Goal: Task Accomplishment & Management: Complete application form

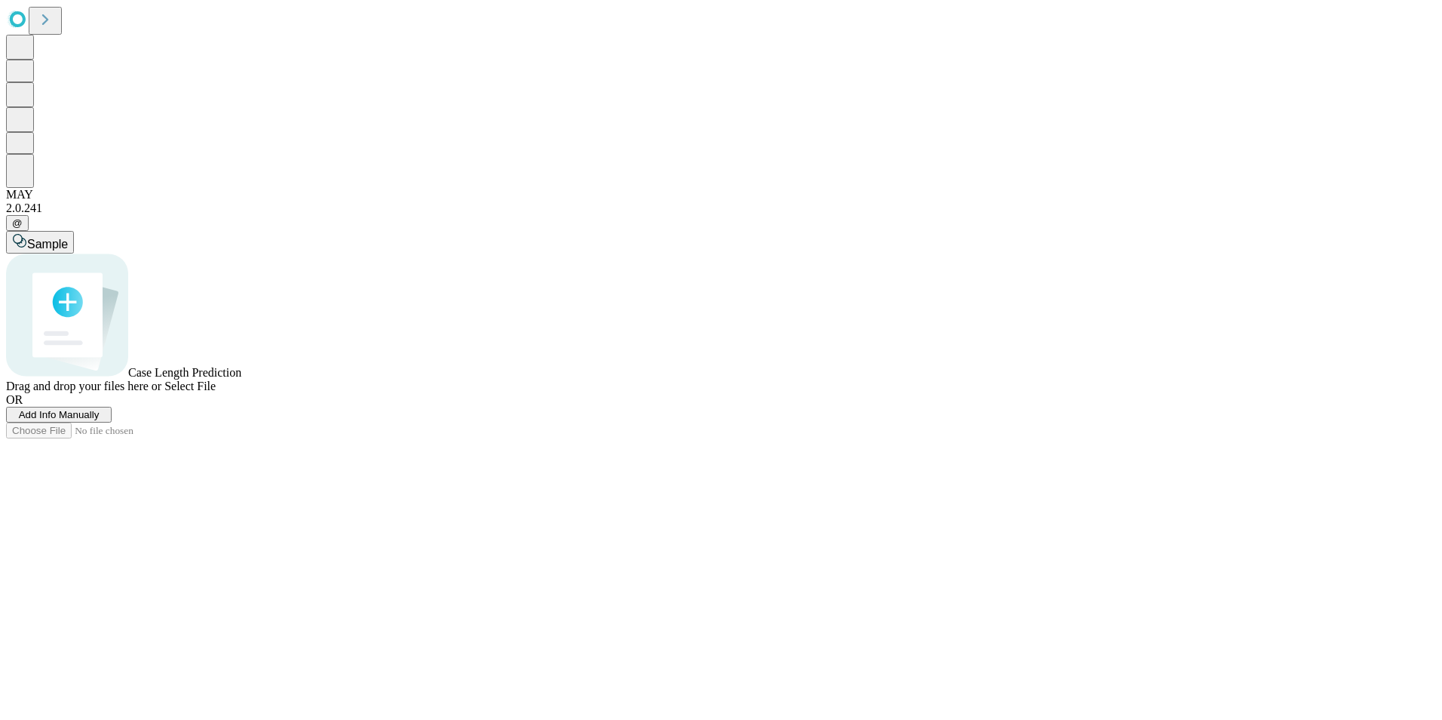
click at [100, 420] on span "Add Info Manually" at bounding box center [59, 414] width 81 height 11
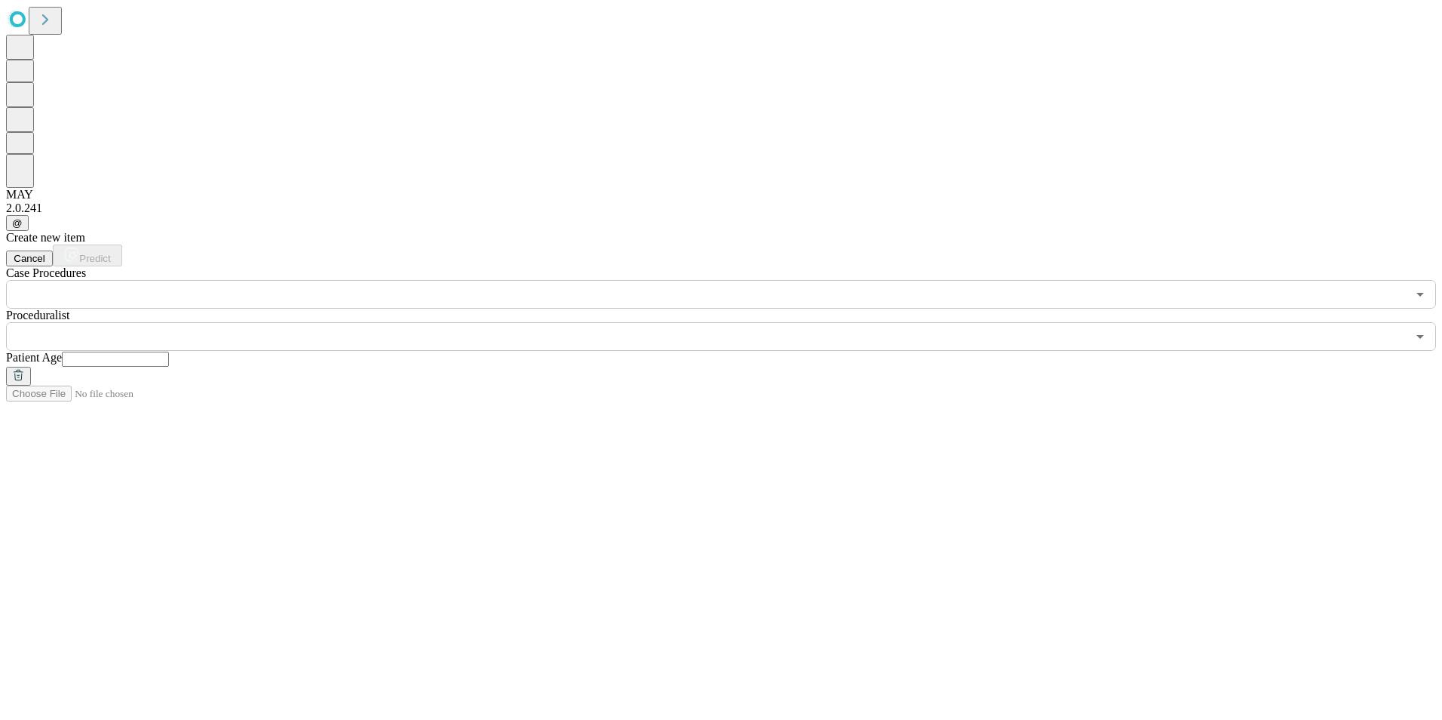
click at [394, 280] on input "text" at bounding box center [706, 294] width 1401 height 29
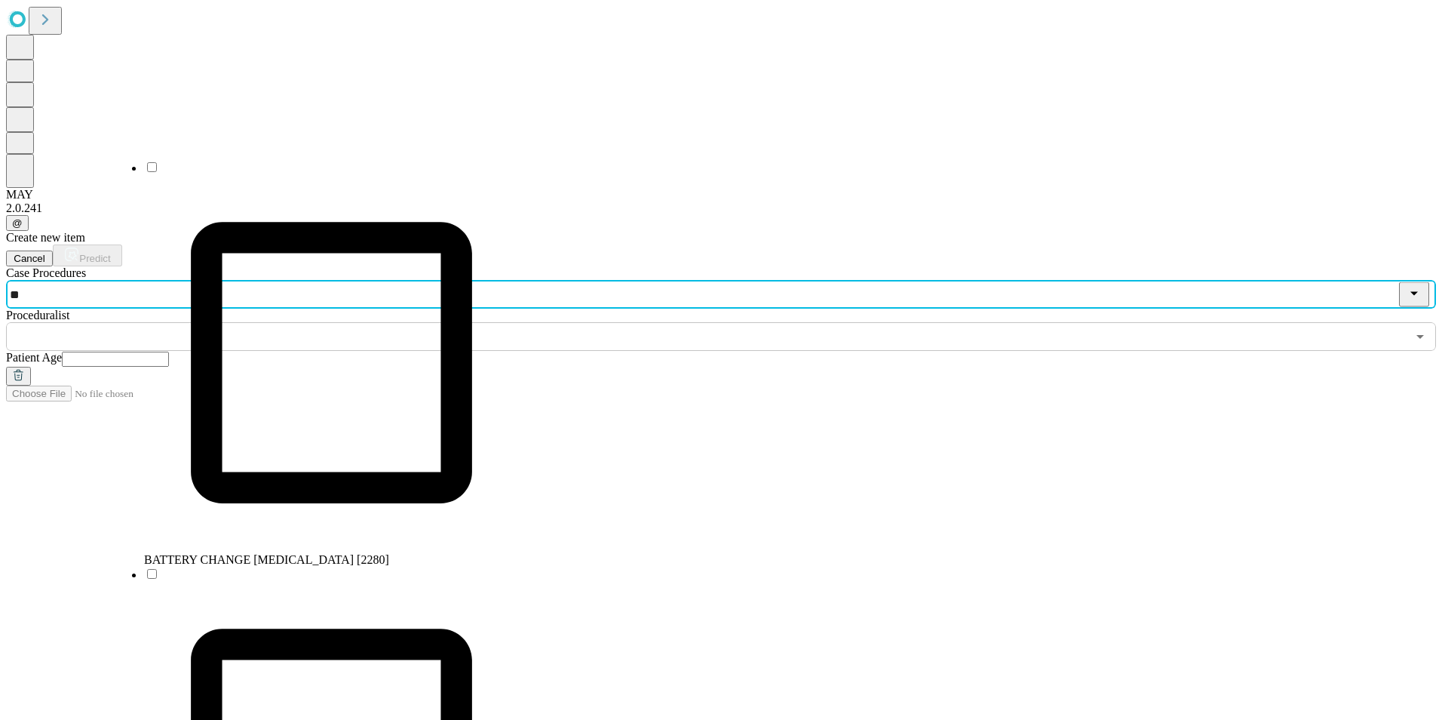
type input "***"
click at [298, 553] on span "PPM GENERATOR CHANGE - SINGLE CHAMBER [EP259]" at bounding box center [299, 559] width 311 height 13
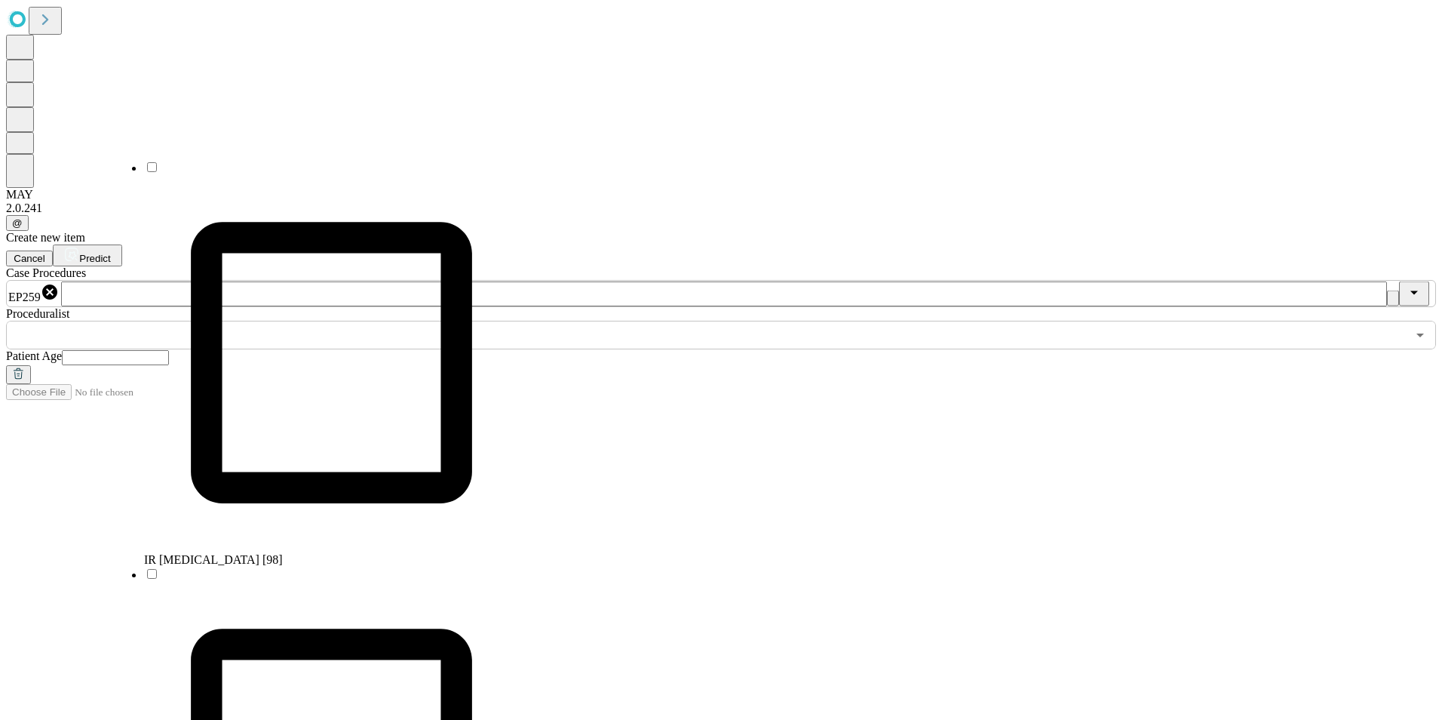
scroll to position [284, 0]
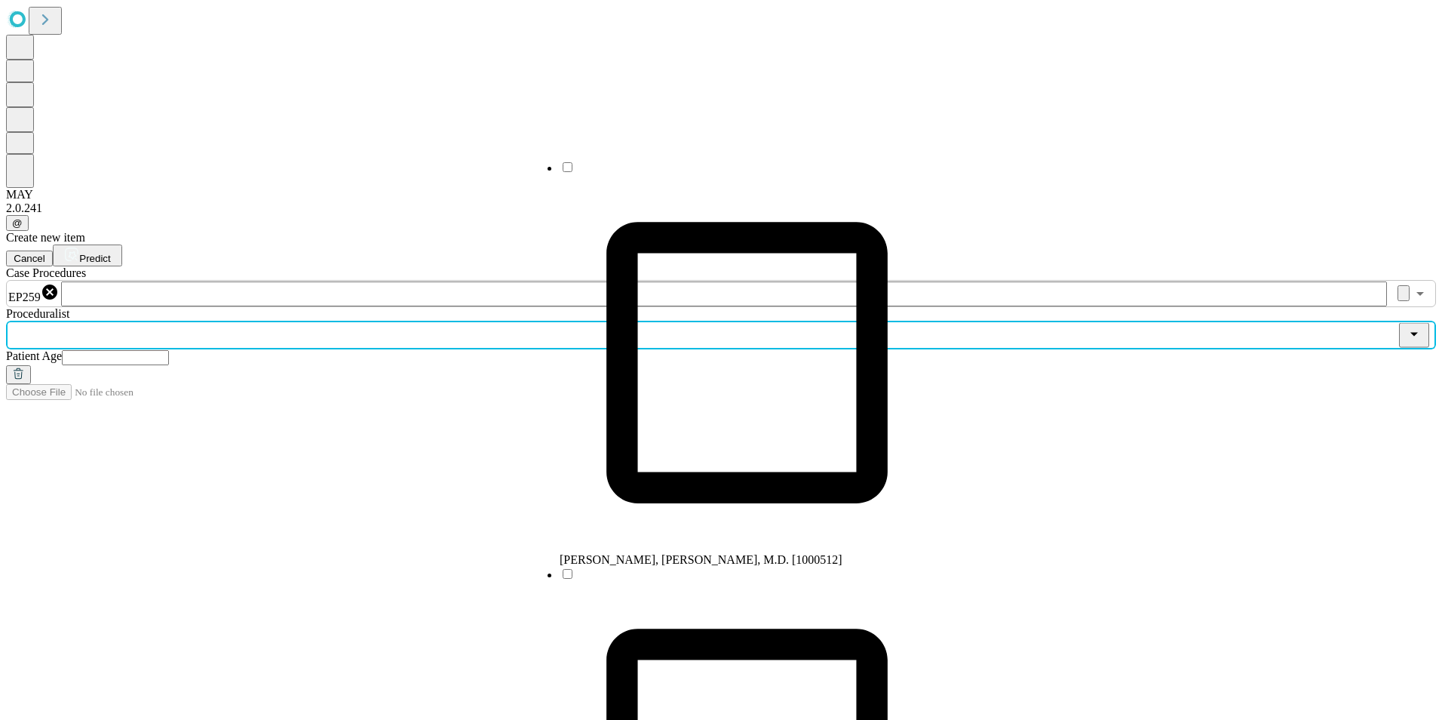
click at [558, 321] on input "text" at bounding box center [706, 335] width 1401 height 29
click at [231, 259] on div "Create new item Cancel Predict Case Procedures EP259 ​ Proceduralist ​ Patient …" at bounding box center [721, 307] width 1430 height 153
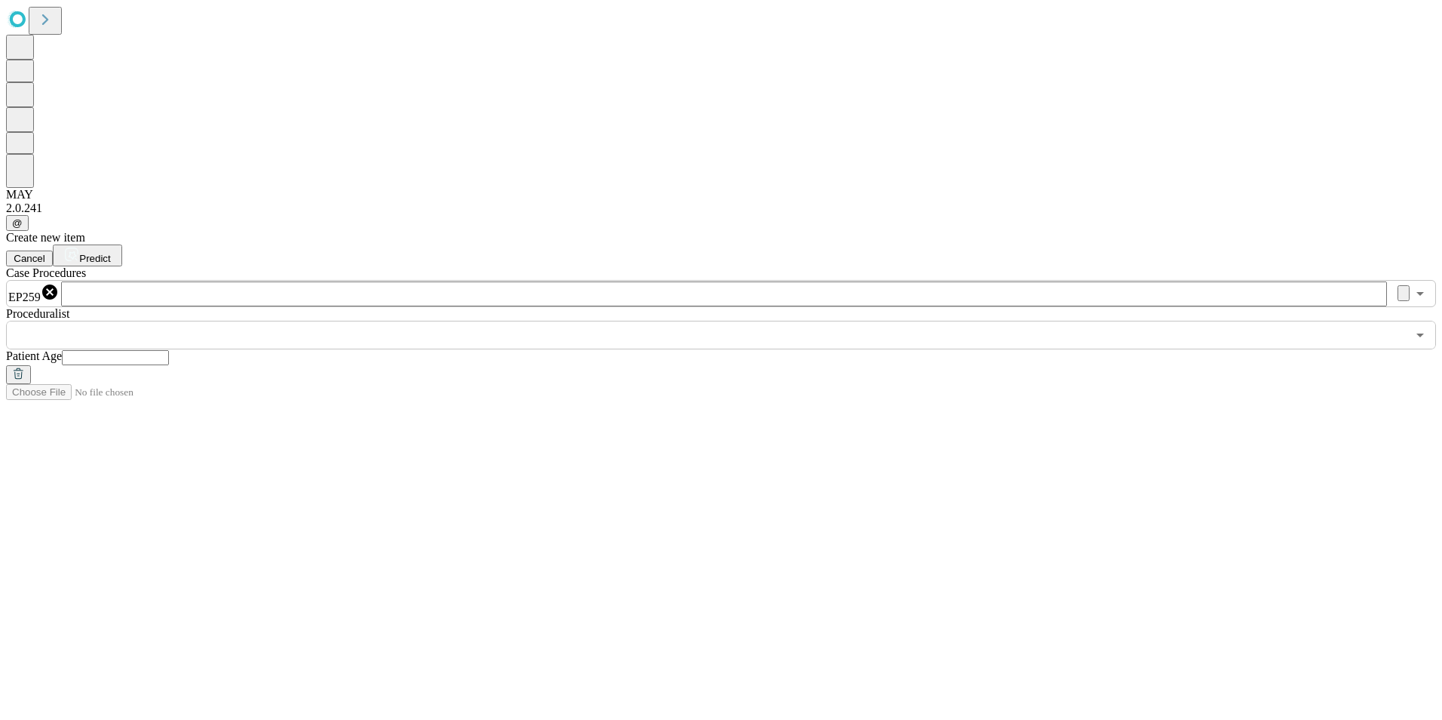
click at [15, 15] on icon at bounding box center [17, 18] width 23 height 24
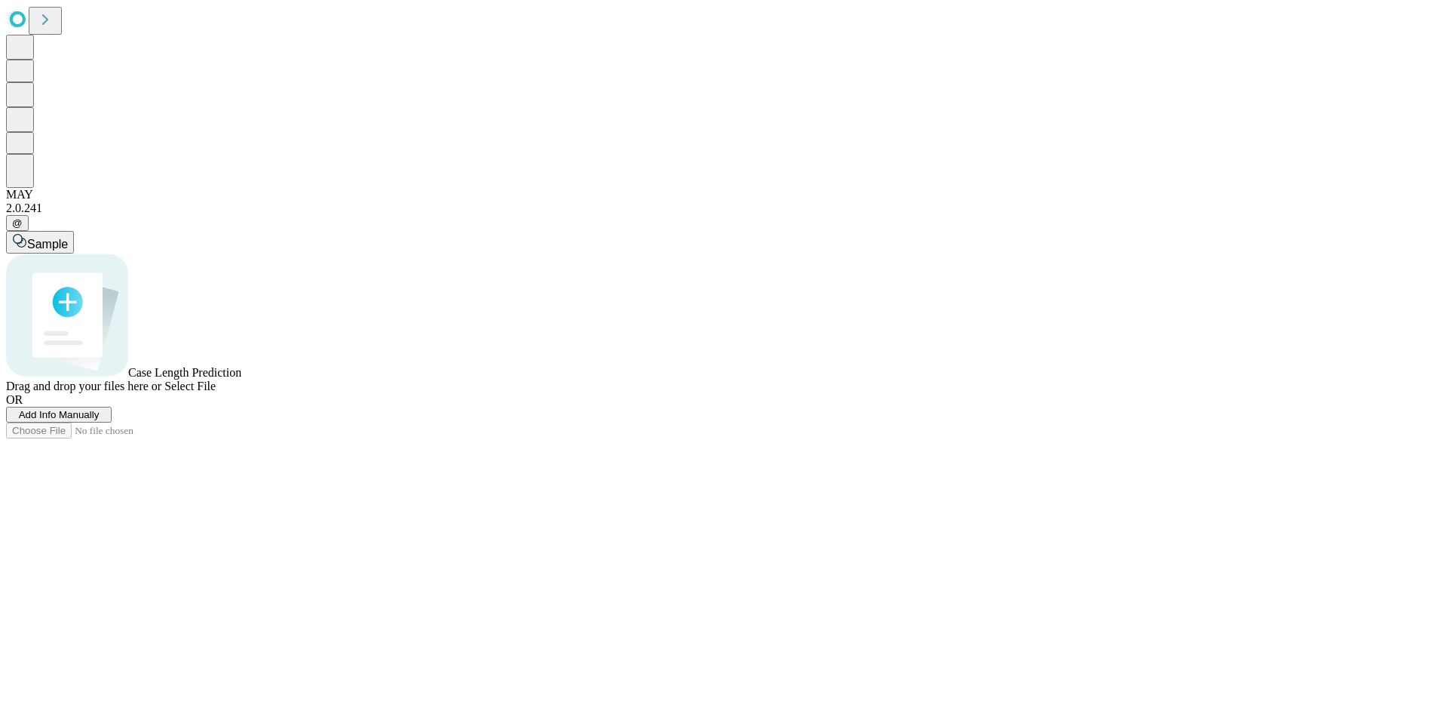
click at [100, 420] on span "Add Info Manually" at bounding box center [59, 414] width 81 height 11
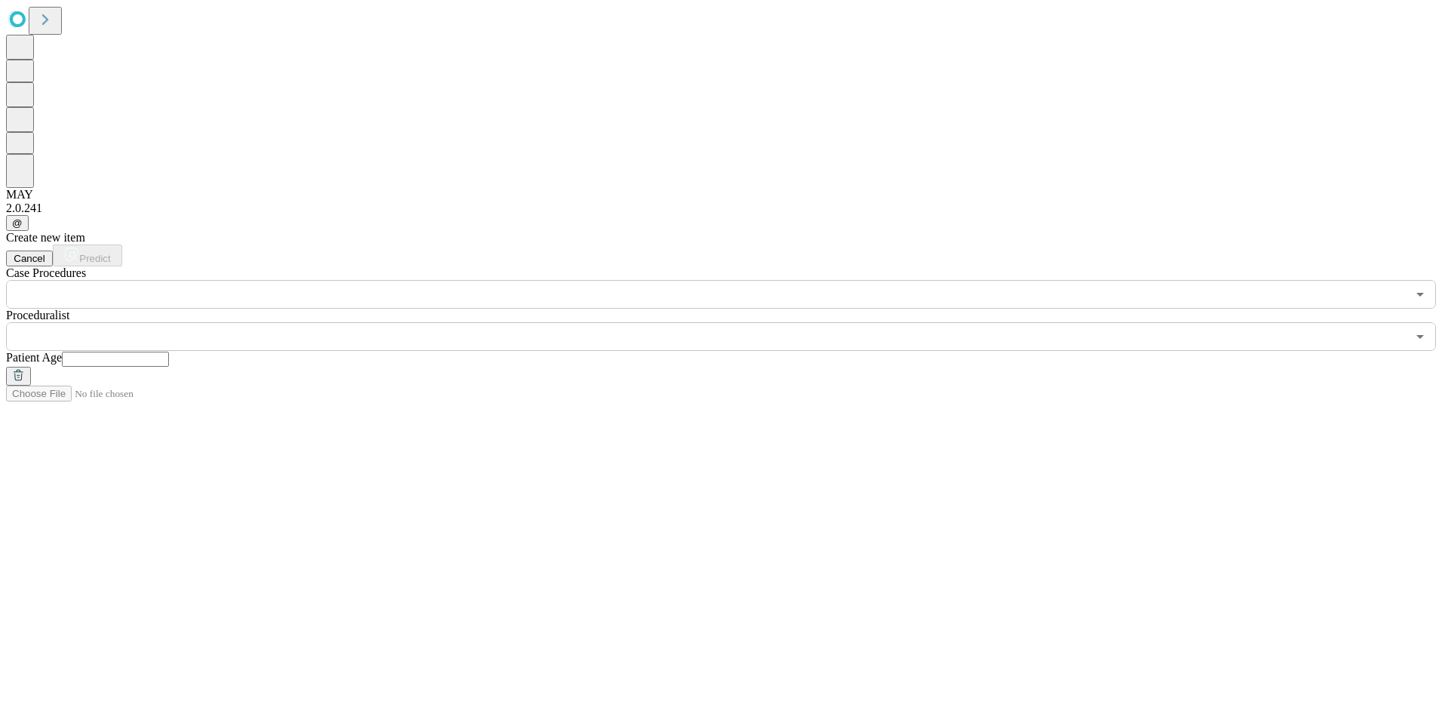
click at [430, 280] on input "text" at bounding box center [706, 294] width 1401 height 29
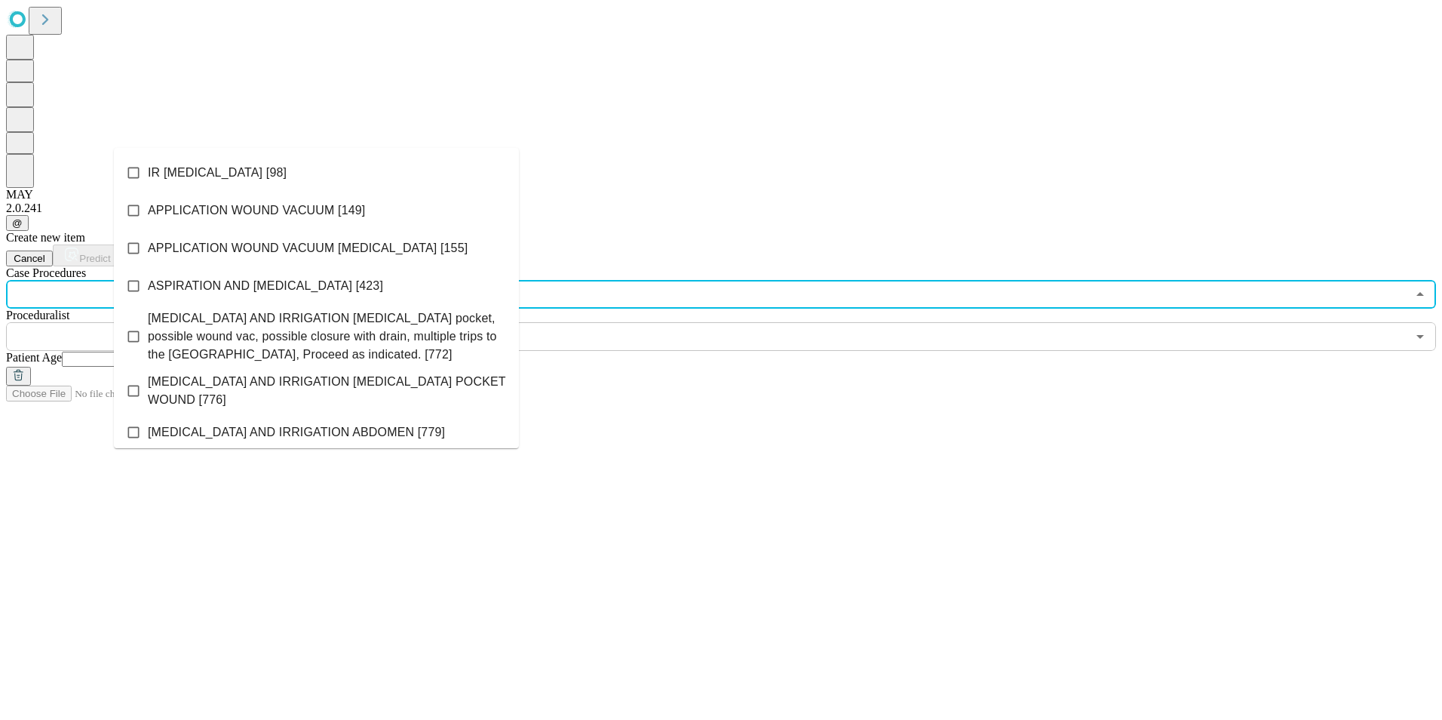
type input "*"
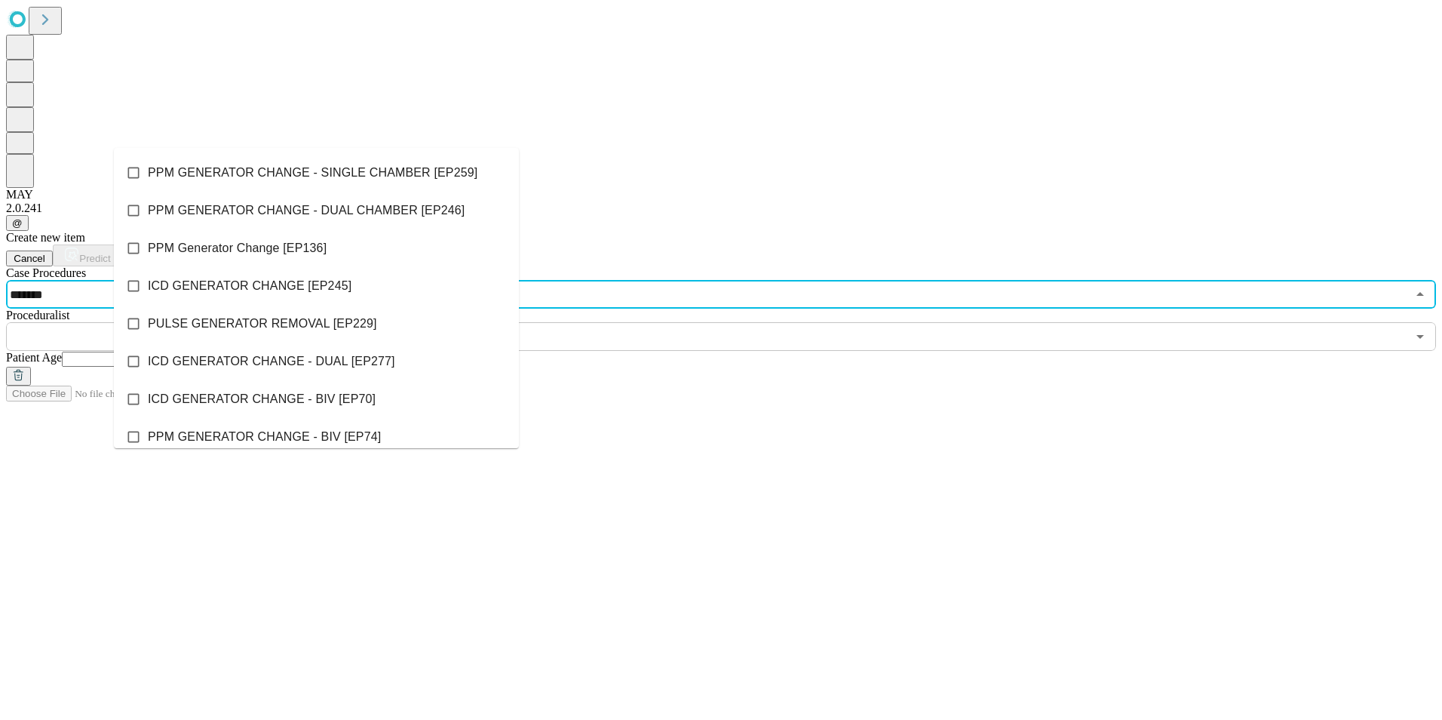
type input "********"
click at [257, 170] on span "PPM GENERATOR CHANGE - SINGLE CHAMBER [EP259]" at bounding box center [313, 173] width 330 height 18
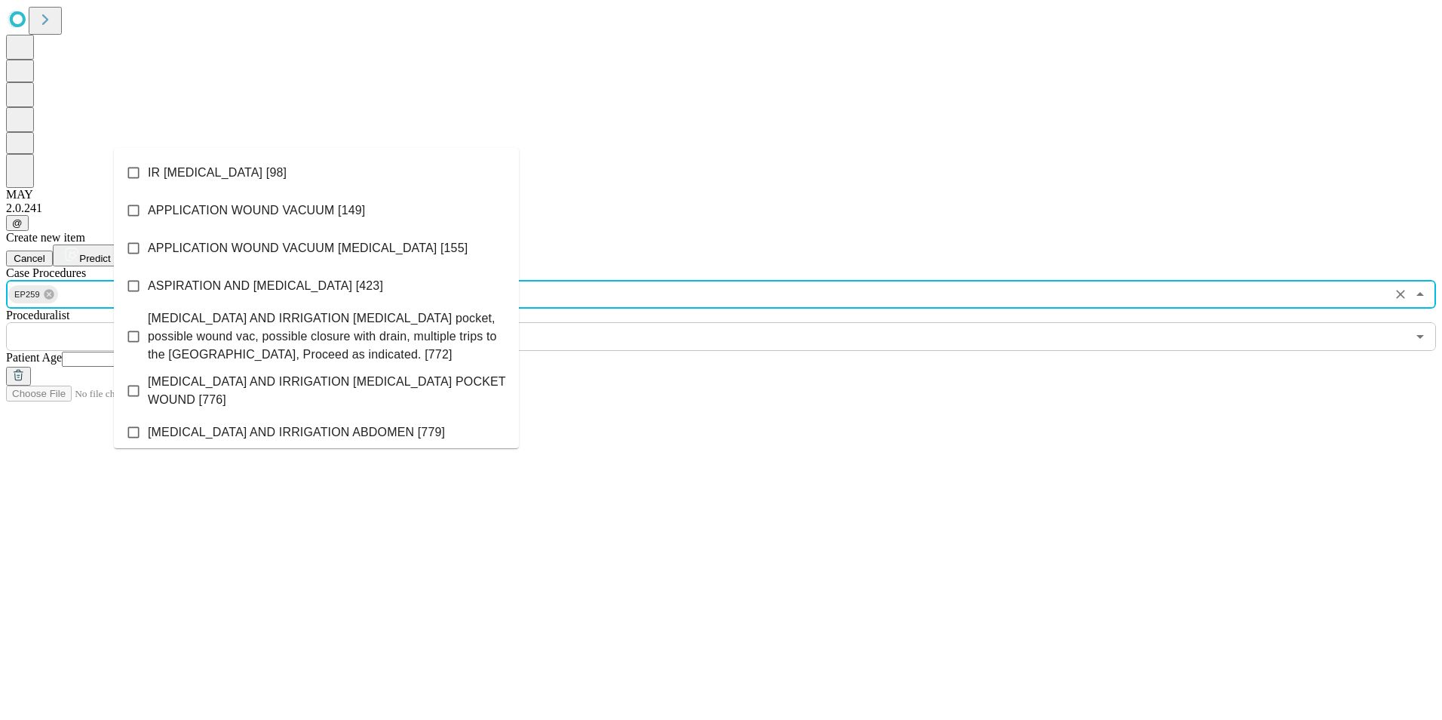
scroll to position [284, 0]
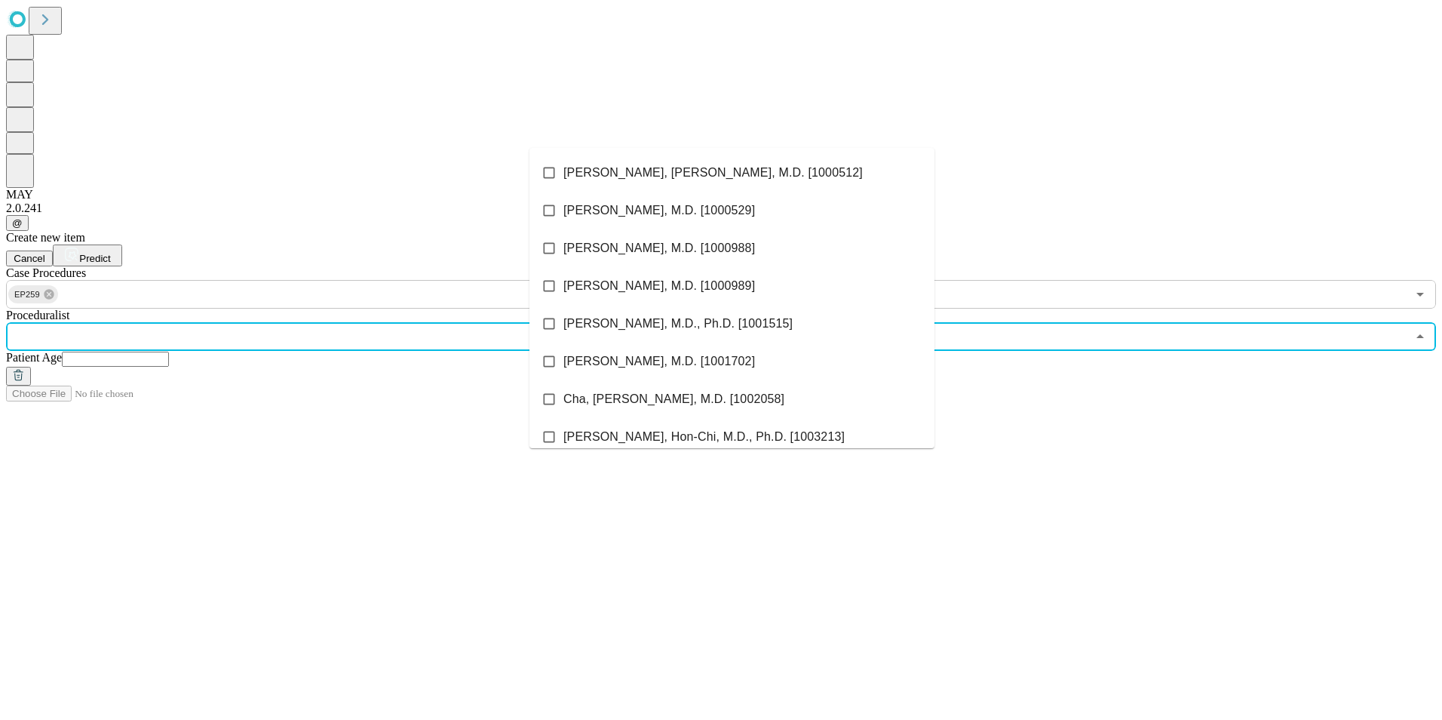
click at [569, 322] on input "text" at bounding box center [706, 336] width 1401 height 29
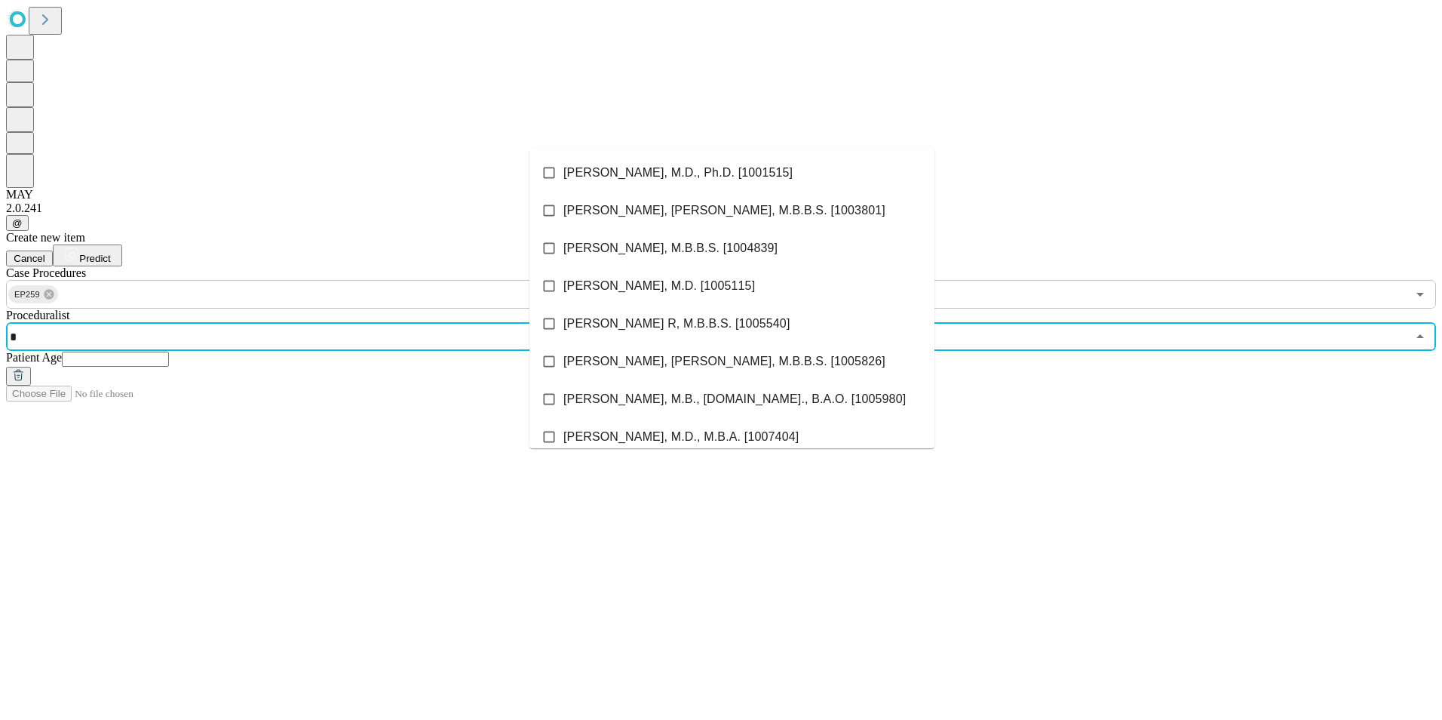
type input "**"
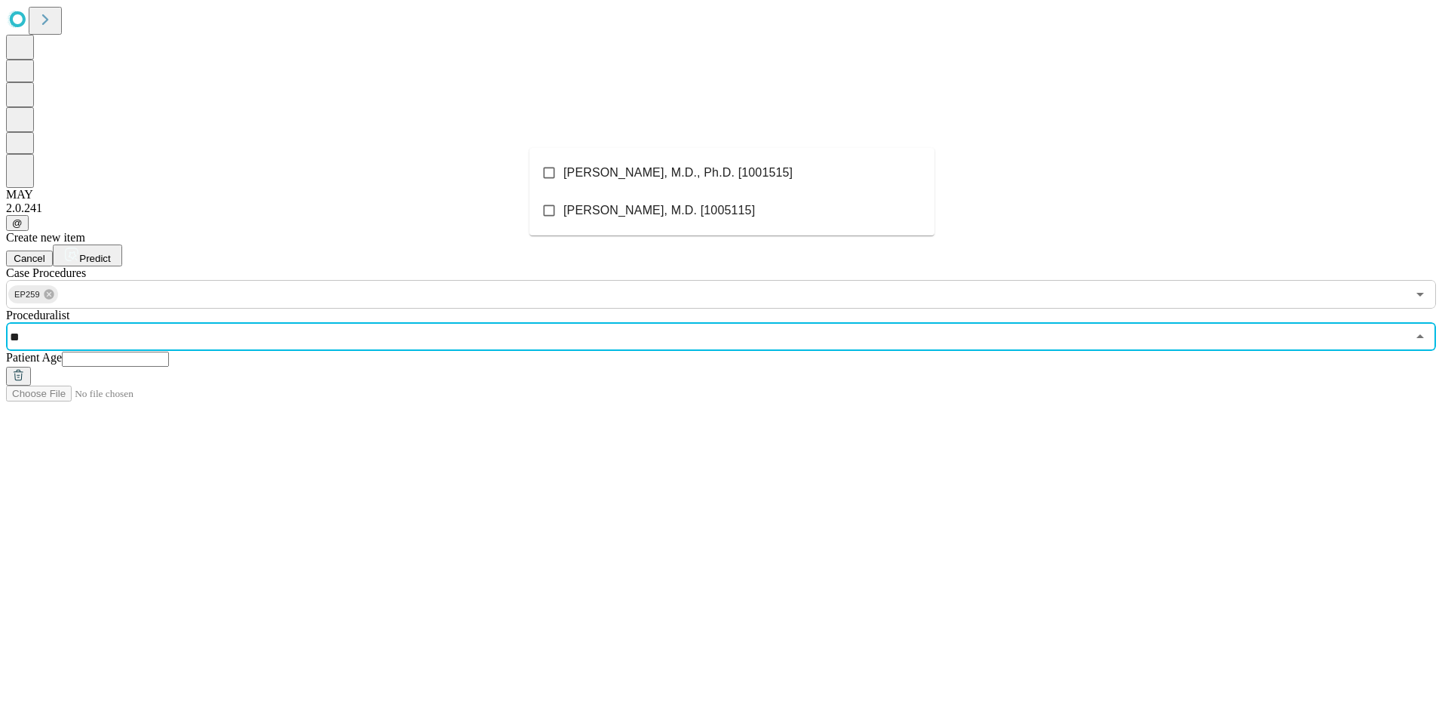
click at [588, 170] on span "[PERSON_NAME], M.D., Ph.D. [1001515]" at bounding box center [677, 173] width 229 height 18
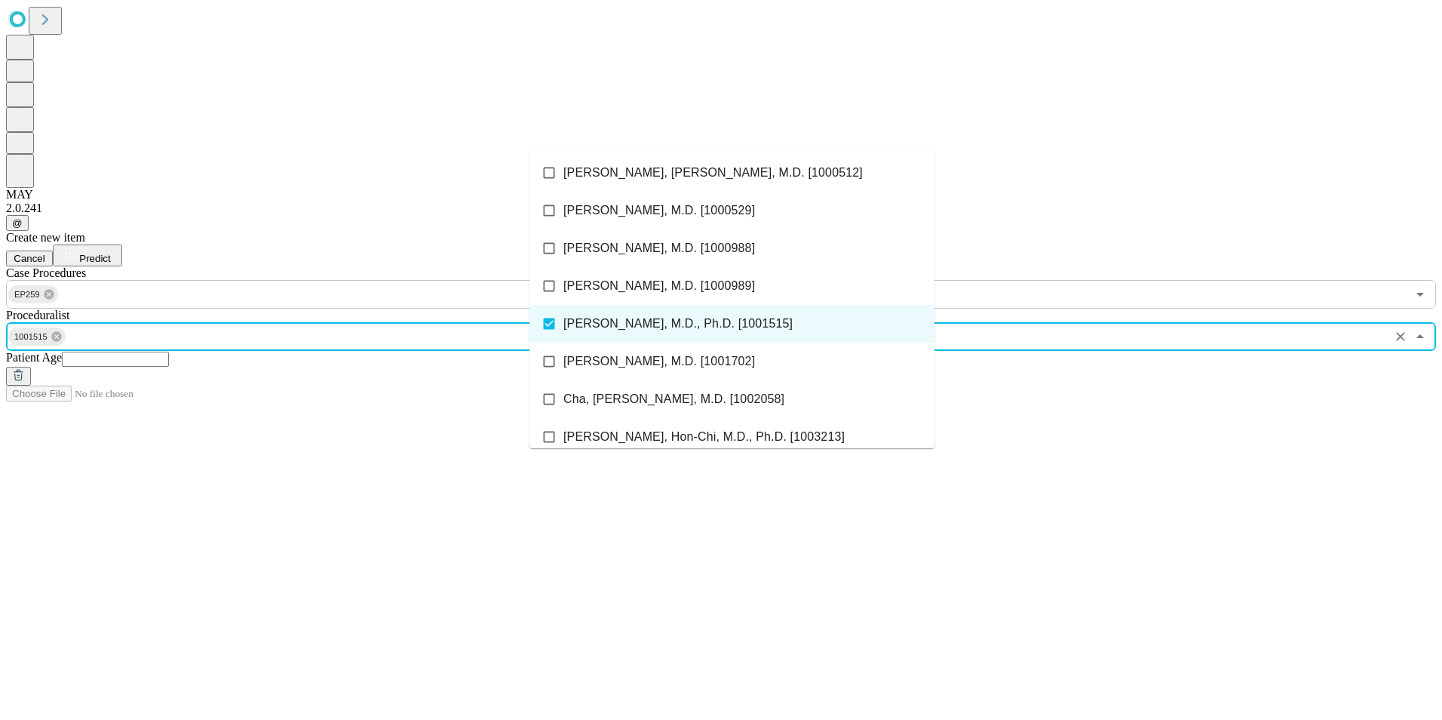
click at [169, 351] on input "text" at bounding box center [115, 358] width 107 height 15
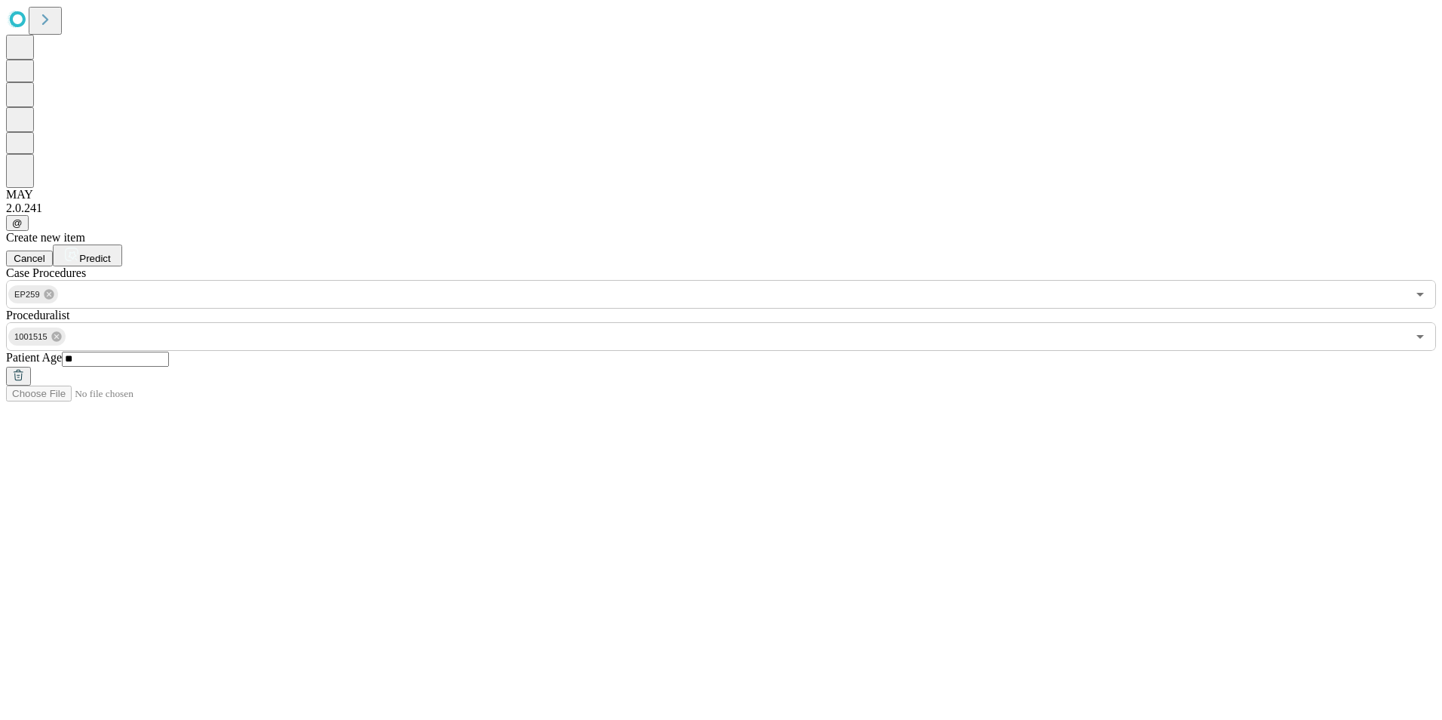
type input "**"
click at [79, 247] on icon at bounding box center [71, 254] width 15 height 15
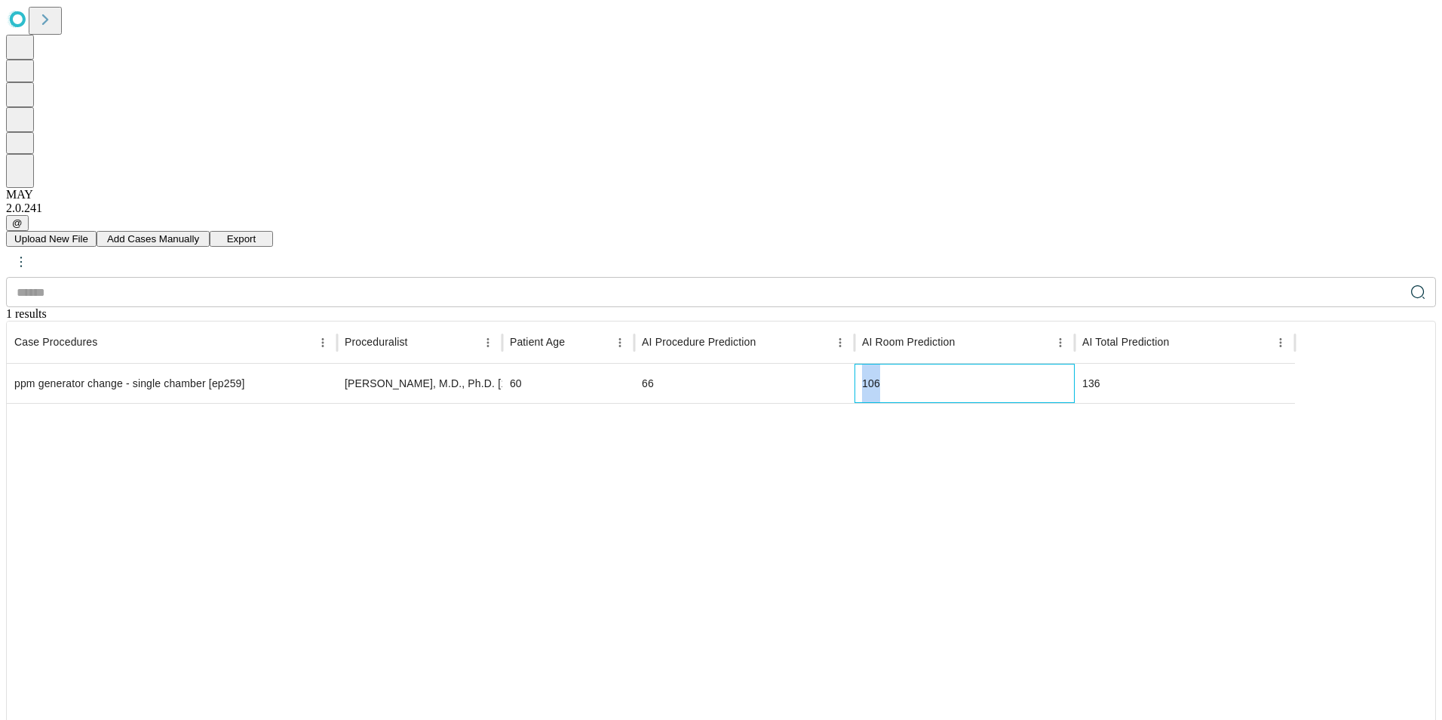
drag, startPoint x: 984, startPoint y: 198, endPoint x: 959, endPoint y: 201, distance: 25.0
click at [959, 364] on div "106" at bounding box center [965, 383] width 220 height 39
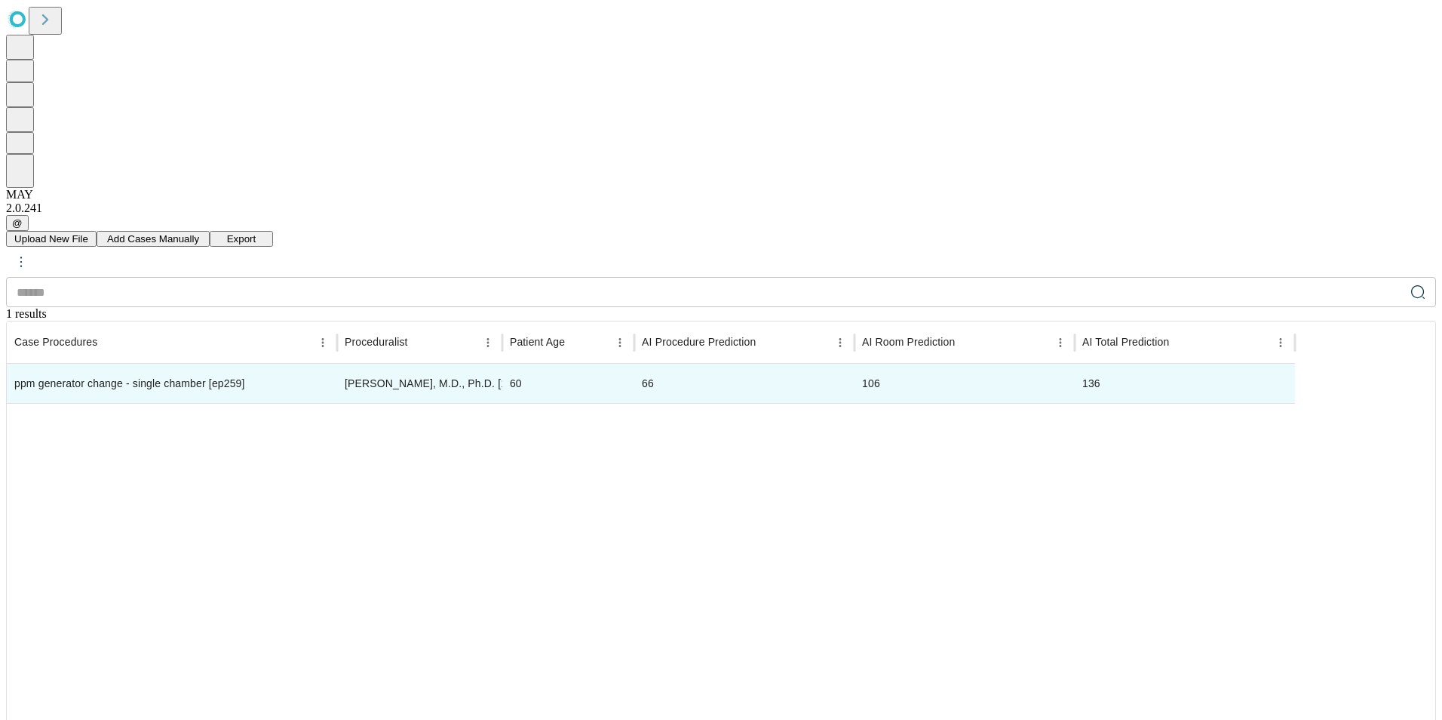
drag, startPoint x: 959, startPoint y: 201, endPoint x: 1028, endPoint y: 308, distance: 127.6
click at [1028, 403] on div at bounding box center [651, 611] width 1288 height 416
drag, startPoint x: 984, startPoint y: 200, endPoint x: 956, endPoint y: 201, distance: 27.2
click at [956, 364] on div "106" at bounding box center [965, 383] width 220 height 39
click at [982, 403] on div at bounding box center [651, 611] width 1288 height 416
